Goal: Task Accomplishment & Management: Complete application form

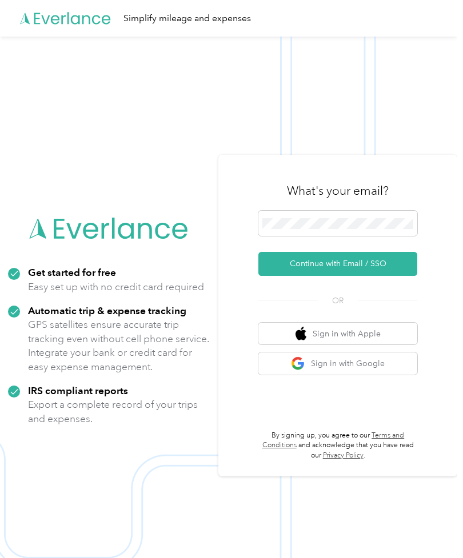
click at [393, 276] on button "Continue with Email / SSO" at bounding box center [337, 264] width 159 height 24
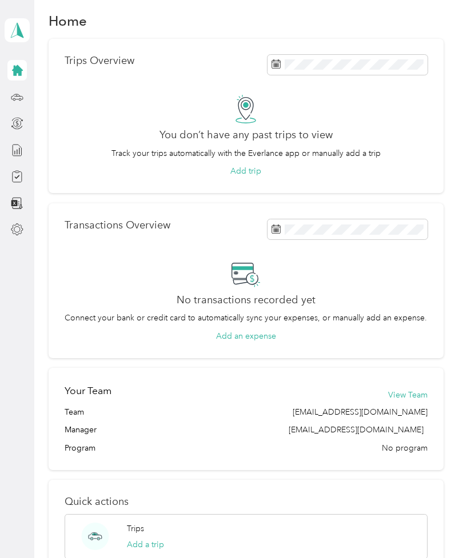
scroll to position [9, 0]
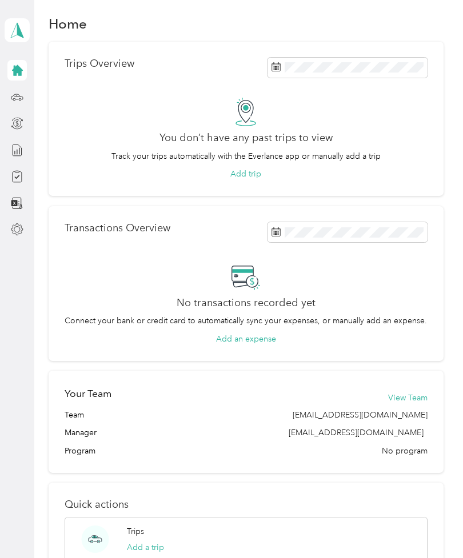
click at [19, 181] on icon at bounding box center [17, 176] width 13 height 13
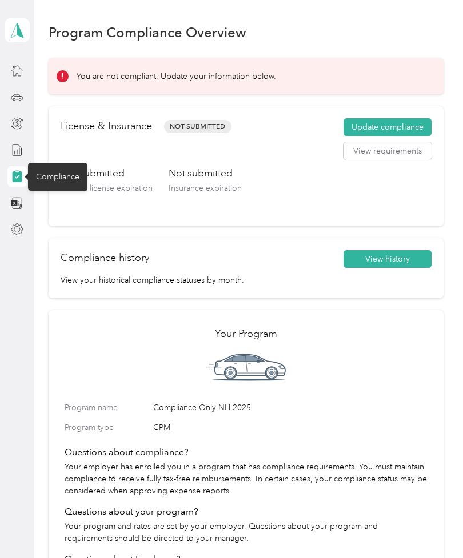
click at [415, 125] on button "Update compliance" at bounding box center [387, 127] width 88 height 18
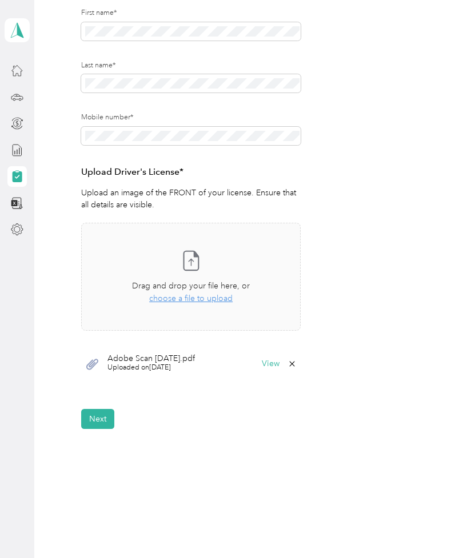
scroll to position [165, 0]
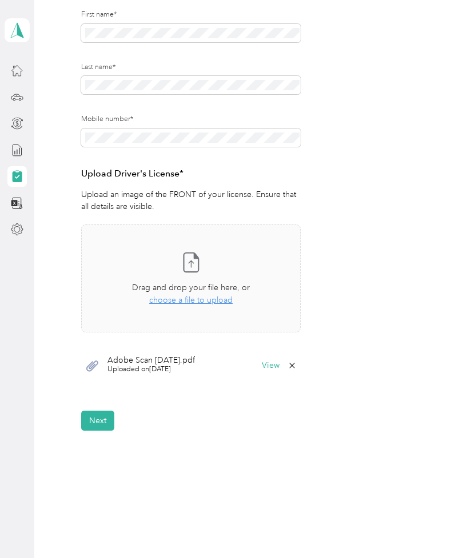
click at [269, 367] on button "View" at bounding box center [271, 366] width 18 height 8
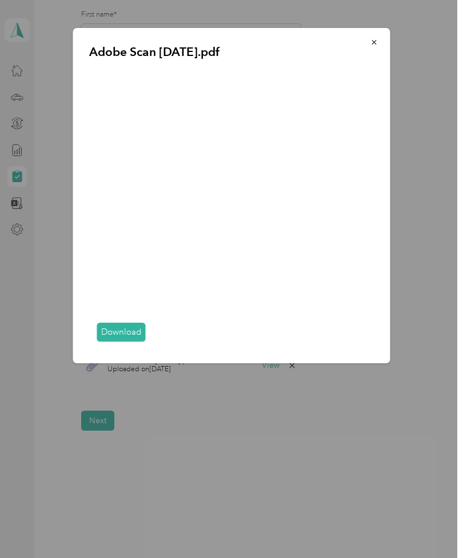
click at [377, 41] on icon "button" at bounding box center [374, 42] width 8 height 8
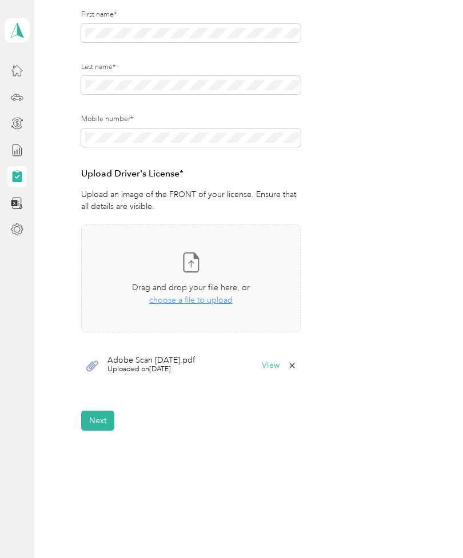
click at [99, 418] on button "Next" at bounding box center [97, 421] width 33 height 20
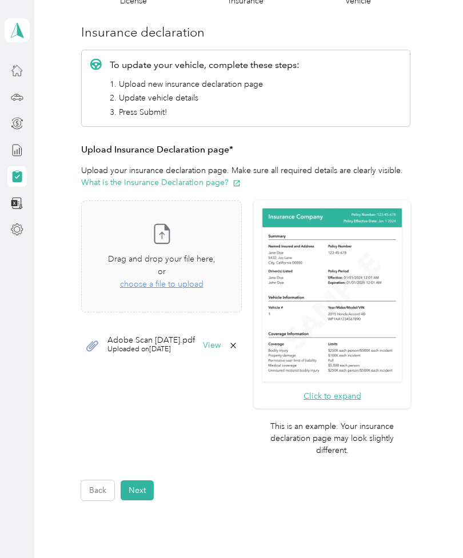
scroll to position [138, 0]
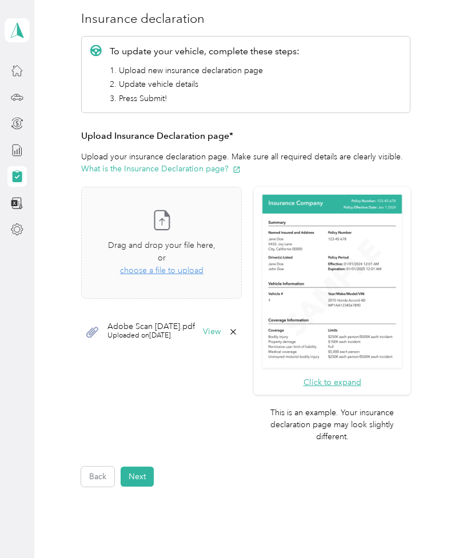
click at [146, 467] on button "Next" at bounding box center [137, 477] width 33 height 20
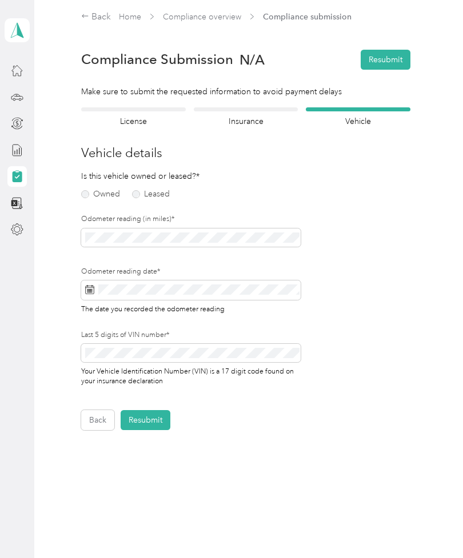
click at [87, 194] on label "Owned" at bounding box center [100, 194] width 39 height 8
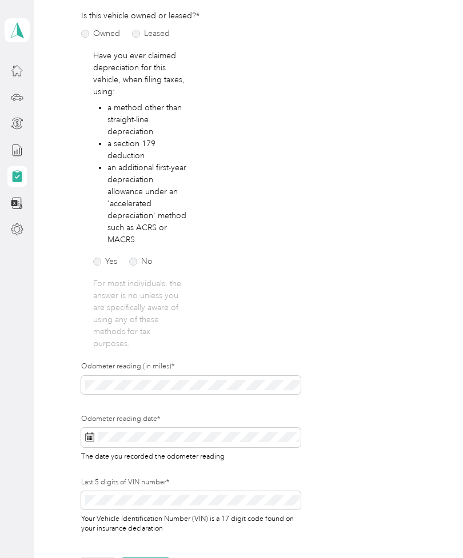
scroll to position [167, 0]
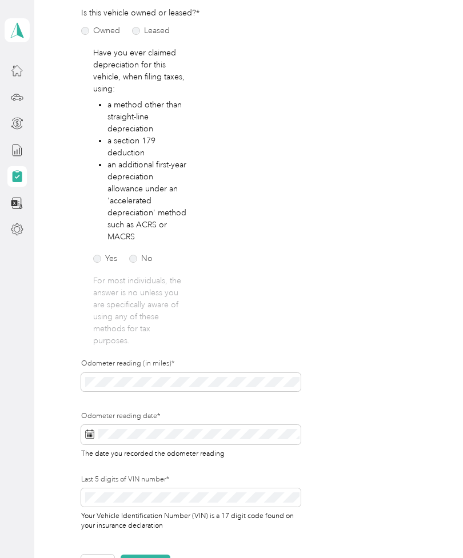
click at [141, 257] on label "No" at bounding box center [140, 259] width 23 height 8
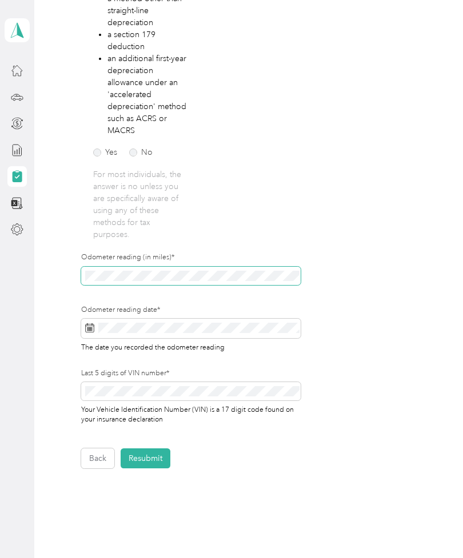
scroll to position [288, 0]
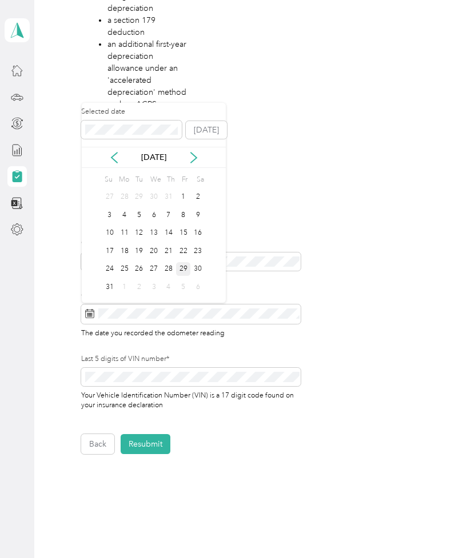
click at [185, 270] on div "29" at bounding box center [183, 269] width 15 height 14
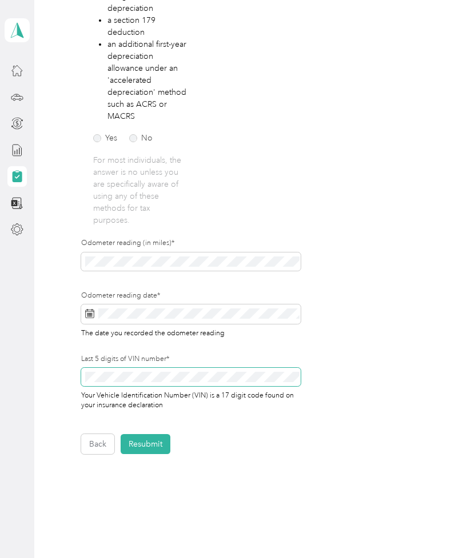
scroll to position [5, 0]
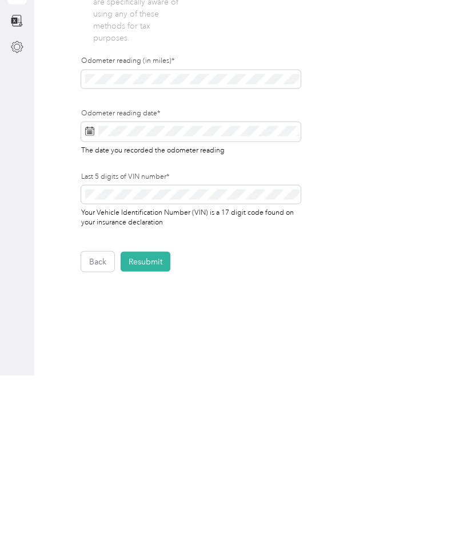
click at [150, 434] on button "Resubmit" at bounding box center [146, 444] width 50 height 20
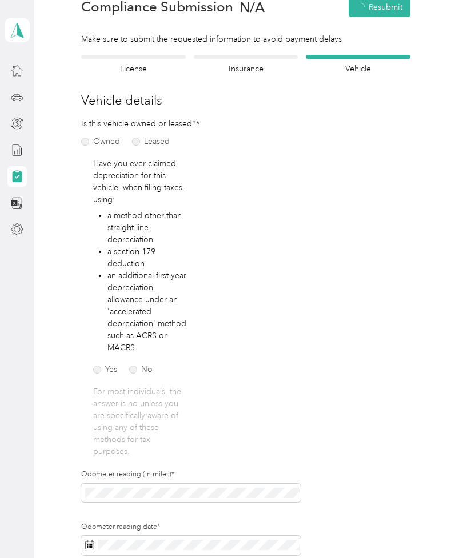
scroll to position [1, 0]
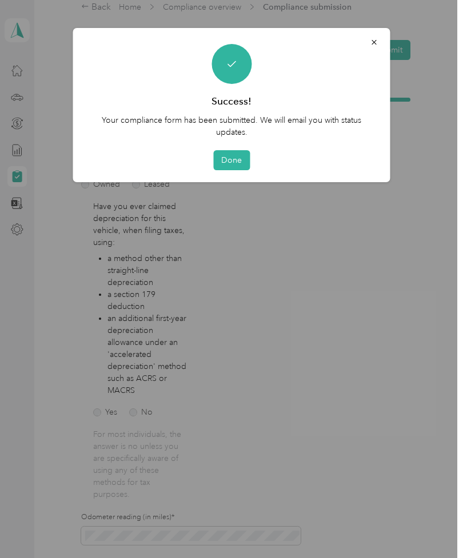
click at [233, 168] on button "Done" at bounding box center [231, 160] width 37 height 20
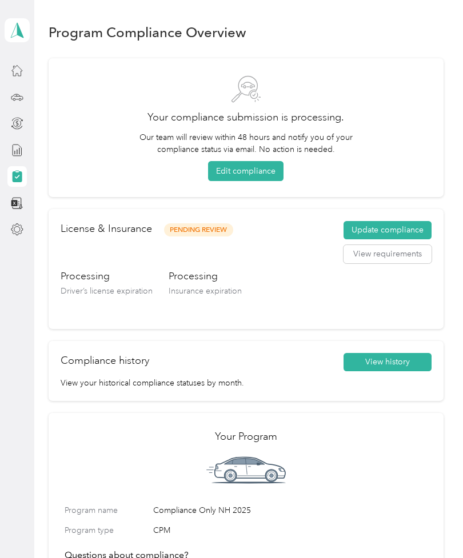
click at [19, 40] on span at bounding box center [17, 30] width 25 height 24
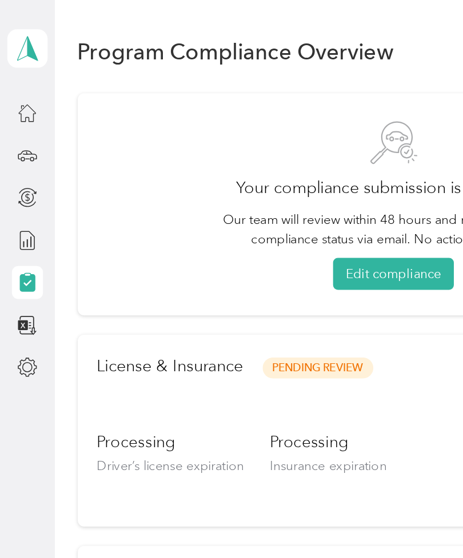
click at [19, 34] on polygon at bounding box center [20, 29] width 6 height 15
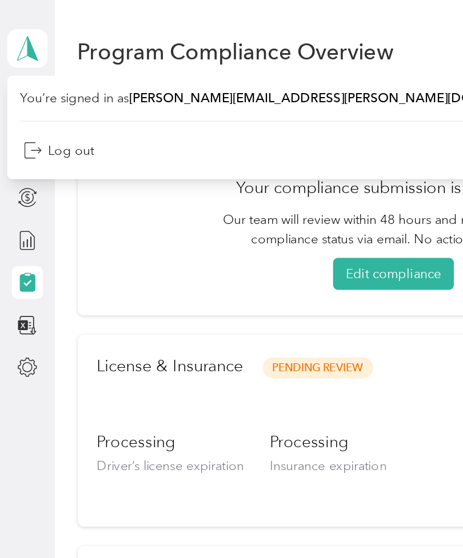
click at [46, 93] on div "Log out" at bounding box center [37, 94] width 44 height 12
